Goal: Use online tool/utility

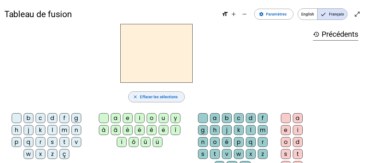
click at [146, 95] on span "Effacer les sélections" at bounding box center [159, 97] width 38 height 7
click at [117, 119] on div "a" at bounding box center [116, 118] width 10 height 10
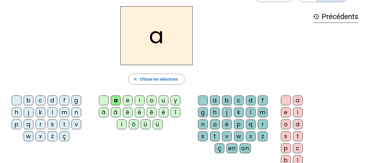
scroll to position [27, 0]
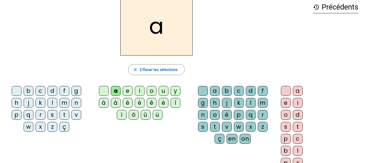
click at [64, 103] on div "m" at bounding box center [65, 103] width 10 height 10
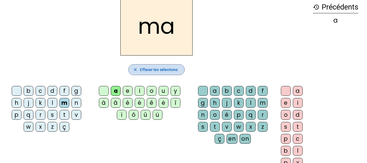
click at [148, 65] on span "button" at bounding box center [157, 69] width 56 height 13
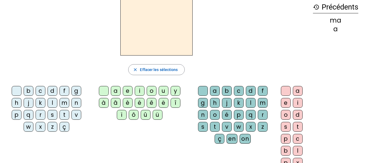
click at [33, 90] on div "b" at bounding box center [29, 91] width 10 height 10
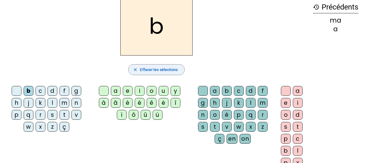
click at [172, 70] on span "Effacer les sélections" at bounding box center [159, 69] width 38 height 7
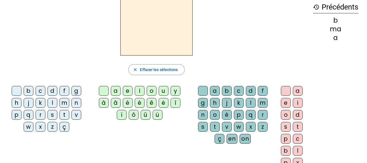
click at [112, 91] on div "a" at bounding box center [116, 91] width 10 height 10
click at [260, 103] on div "m" at bounding box center [263, 103] width 10 height 10
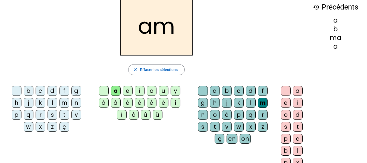
click at [300, 104] on div "i" at bounding box center [298, 103] width 10 height 10
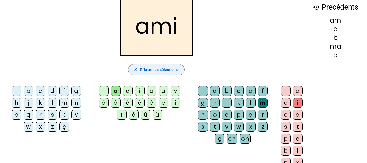
click at [159, 70] on span "Effacer les sélections" at bounding box center [159, 69] width 38 height 7
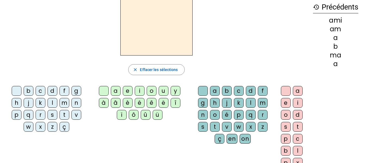
click at [30, 93] on div "b" at bounding box center [29, 91] width 10 height 10
click at [116, 91] on div "a" at bounding box center [116, 91] width 10 height 10
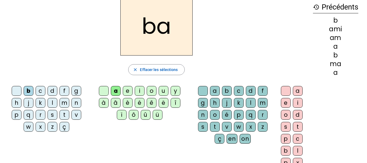
click at [256, 104] on letter-bubble "l" at bounding box center [252, 104] width 12 height 12
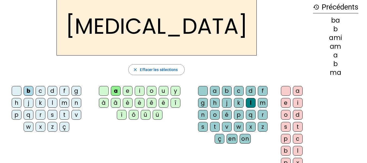
click at [297, 113] on div "d" at bounding box center [298, 115] width 10 height 10
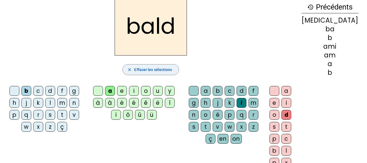
click at [154, 64] on span "button" at bounding box center [151, 69] width 56 height 13
